Goal: Navigation & Orientation: Find specific page/section

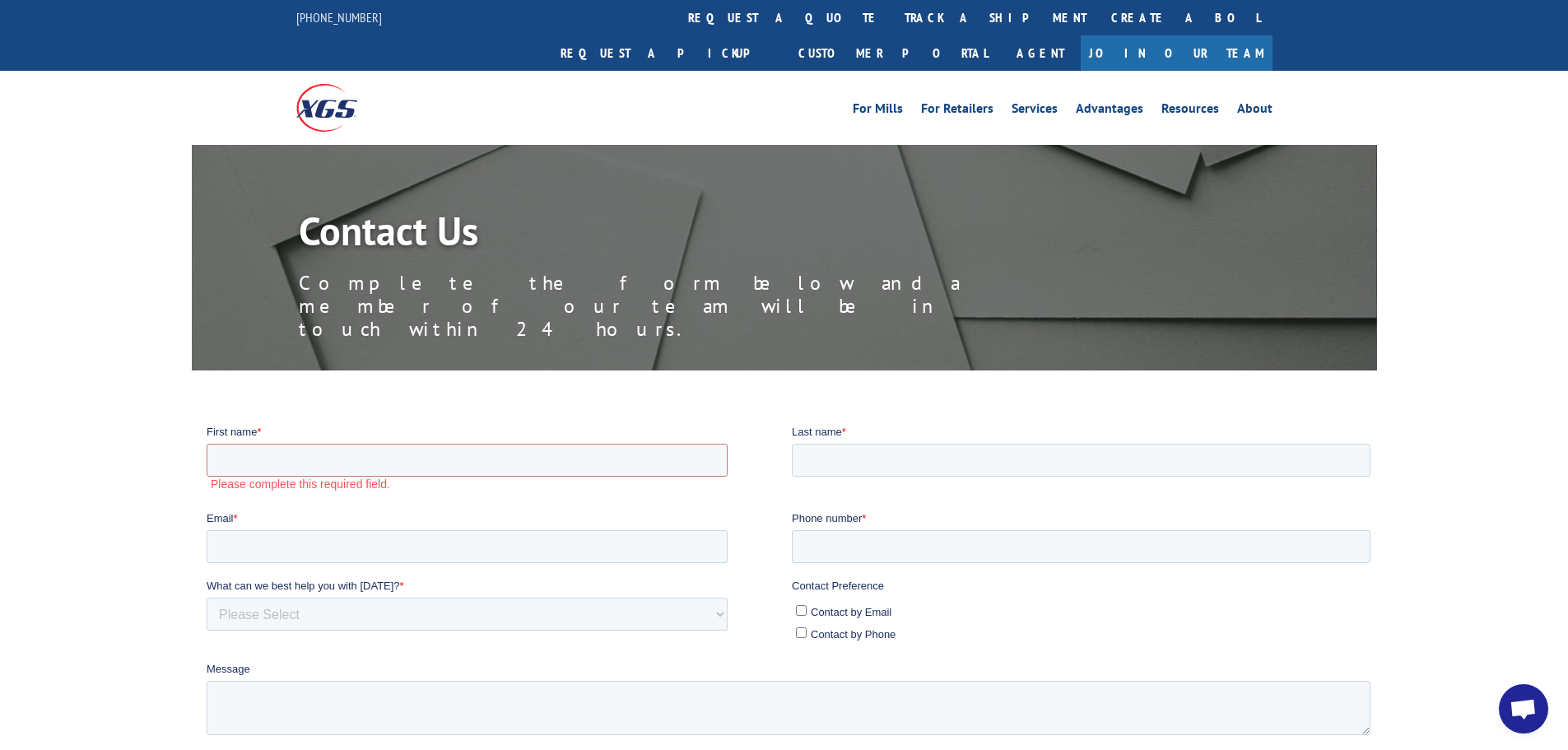
click at [1415, 169] on div "Contact Us Complete the form below and a member of our team will be in touch wi…" at bounding box center [784, 257] width 1568 height 226
click at [334, 84] on img at bounding box center [326, 107] width 61 height 47
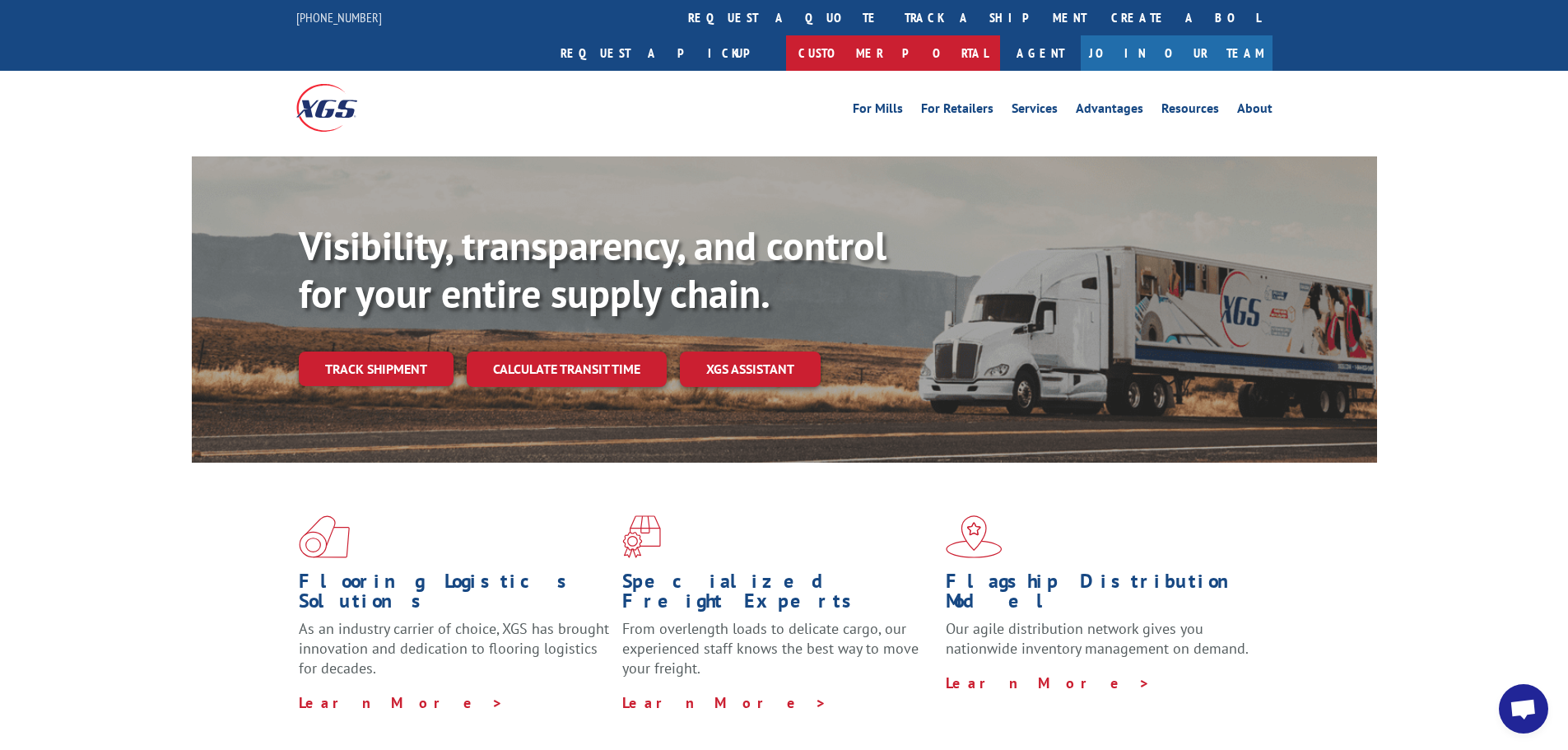
click at [1000, 36] on link "Customer Portal" at bounding box center [893, 54] width 214 height 36
